Goal: Manage account settings

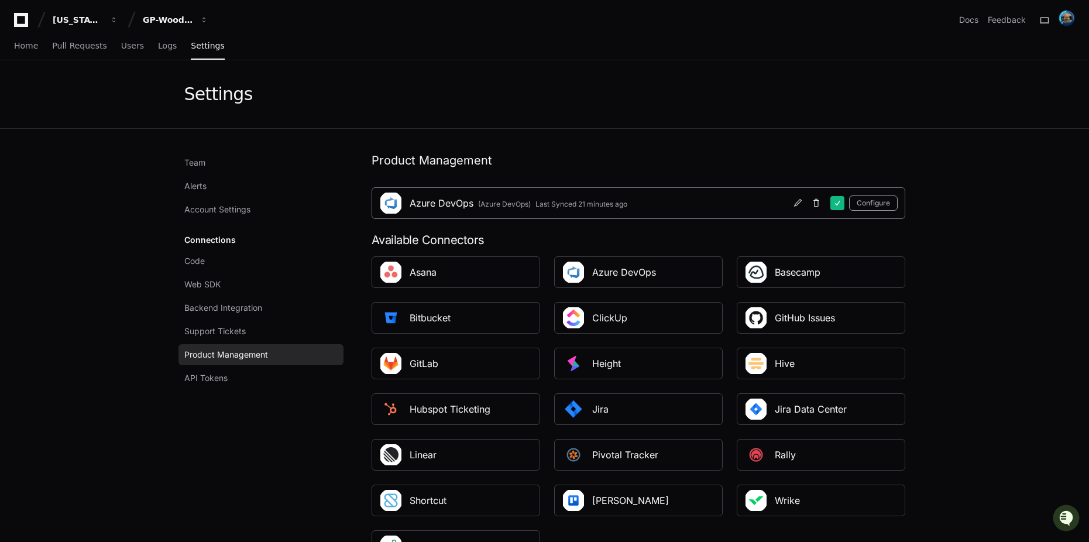
click at [878, 211] on div "Configure" at bounding box center [843, 203] width 109 height 19
click at [875, 201] on button "Configure" at bounding box center [873, 203] width 49 height 15
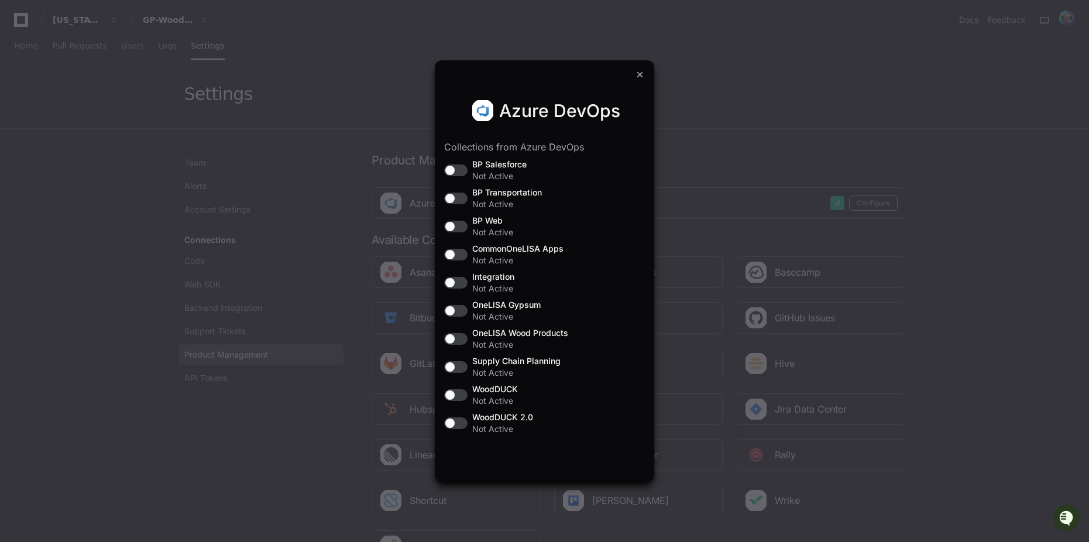
click at [458, 426] on button "button" at bounding box center [455, 423] width 23 height 12
click at [641, 74] on div at bounding box center [640, 74] width 14 height 14
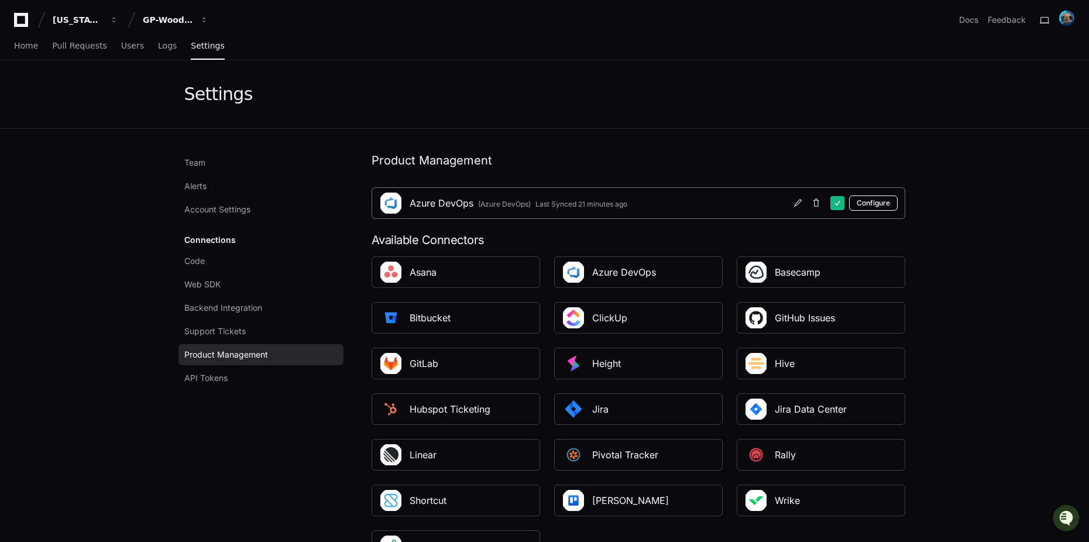
click at [868, 203] on button "Configure" at bounding box center [873, 203] width 49 height 15
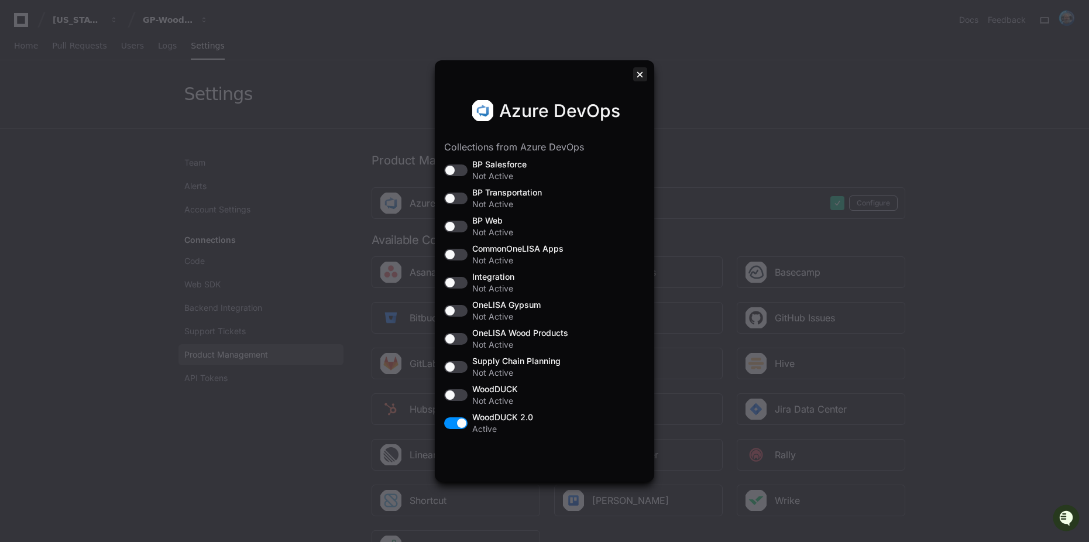
click at [640, 75] on div at bounding box center [640, 74] width 14 height 14
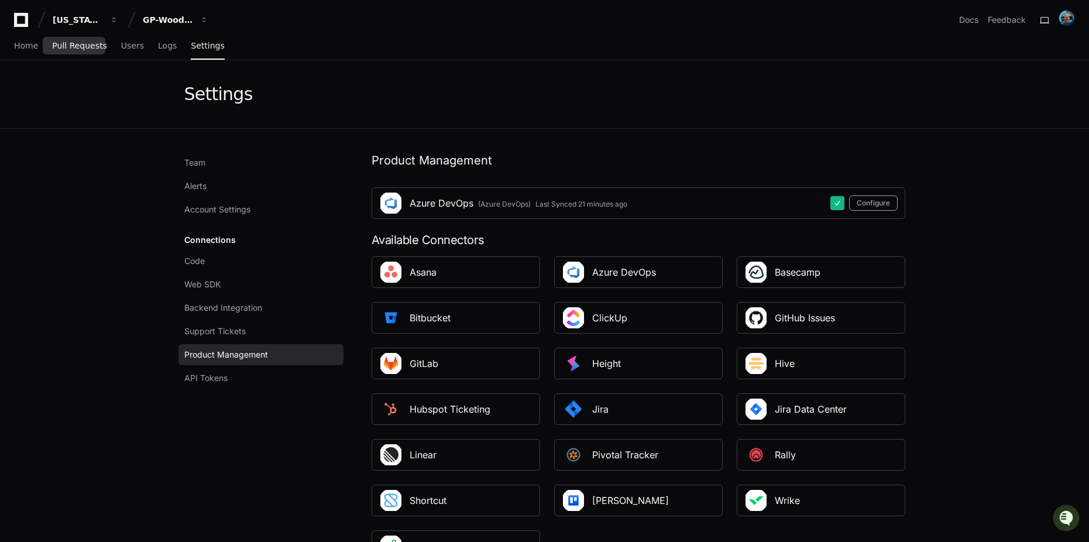
click at [78, 43] on span "Pull Requests" at bounding box center [79, 45] width 54 height 7
